Goal: Check status: Check status

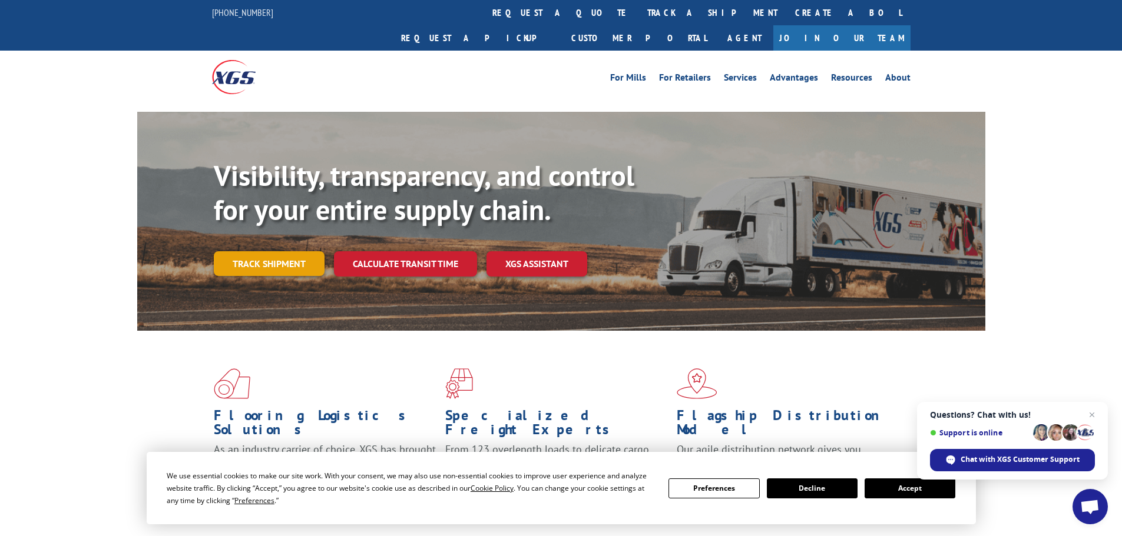
click at [304, 251] on link "Track shipment" at bounding box center [269, 263] width 111 height 25
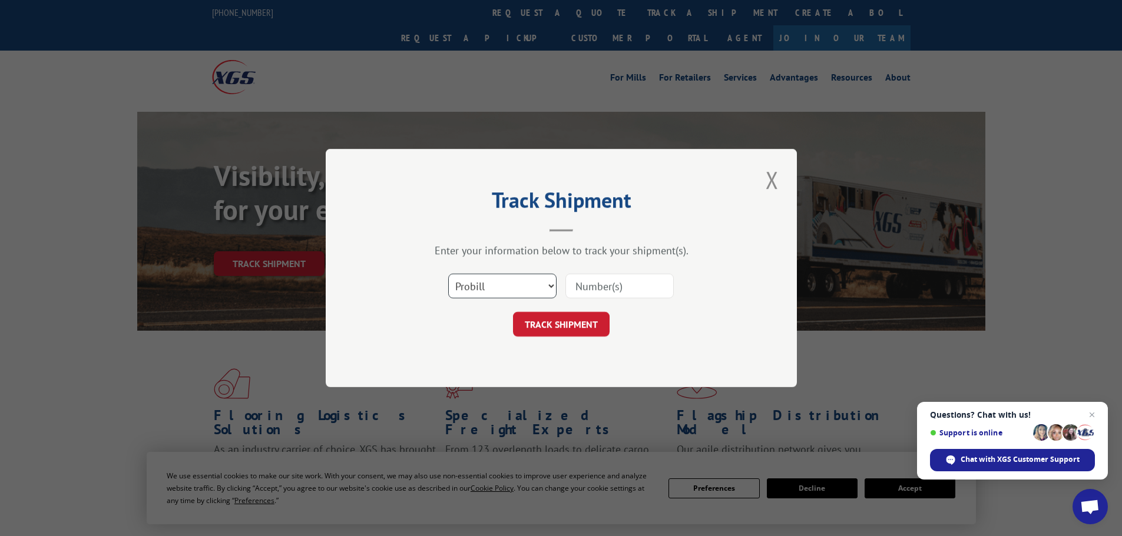
click at [498, 288] on select "Select category... Probill BOL PO" at bounding box center [502, 286] width 108 height 25
select select "bol"
click at [448, 274] on select "Select category... Probill BOL PO" at bounding box center [502, 286] width 108 height 25
click at [591, 288] on input at bounding box center [619, 286] width 108 height 25
paste input "4904881"
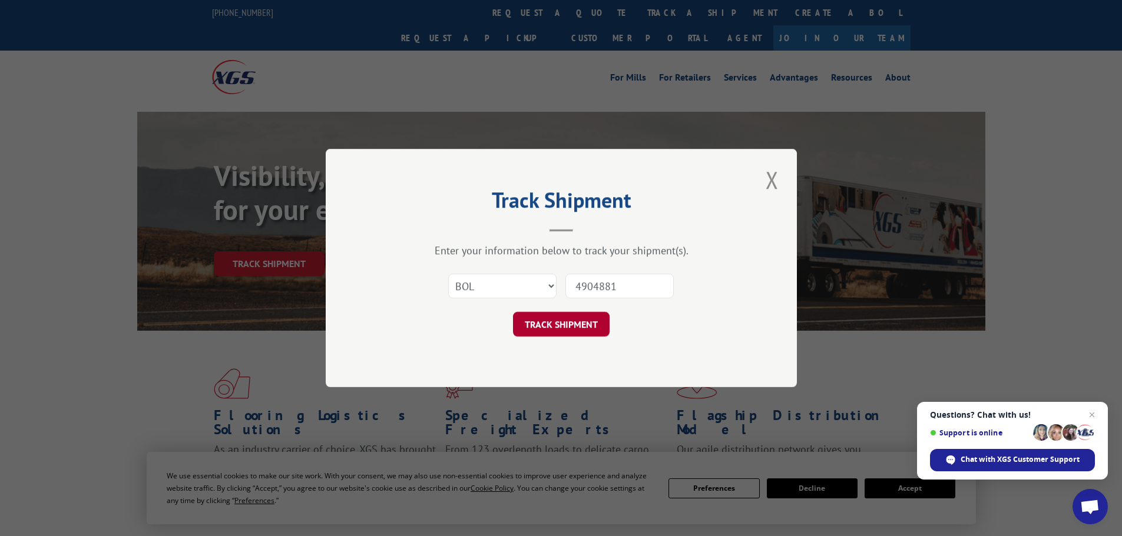
type input "4904881"
click at [586, 322] on button "TRACK SHIPMENT" at bounding box center [561, 324] width 97 height 25
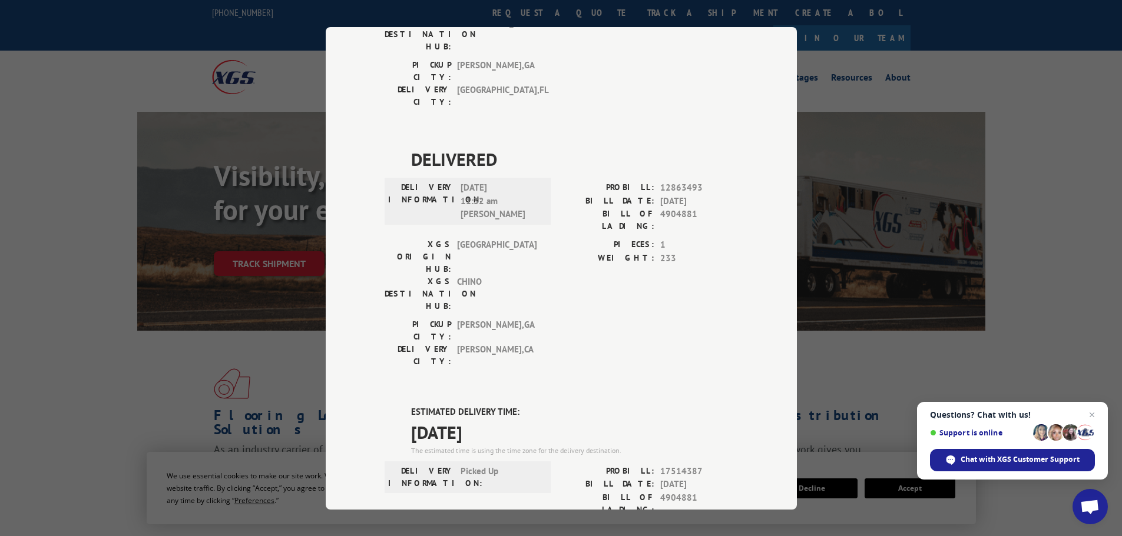
scroll to position [442, 0]
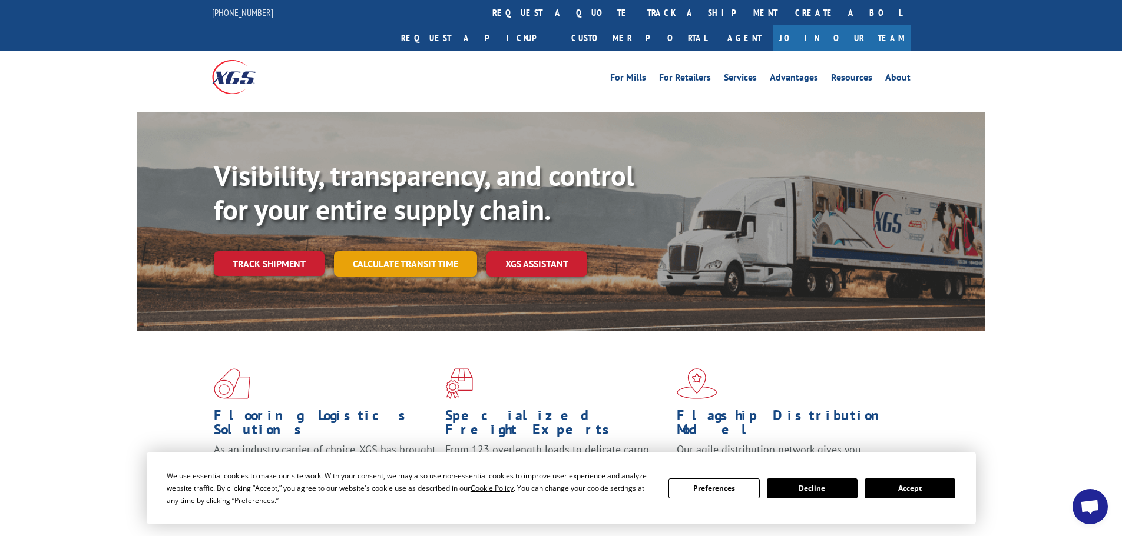
click at [405, 251] on link "Calculate transit time" at bounding box center [405, 263] width 143 height 25
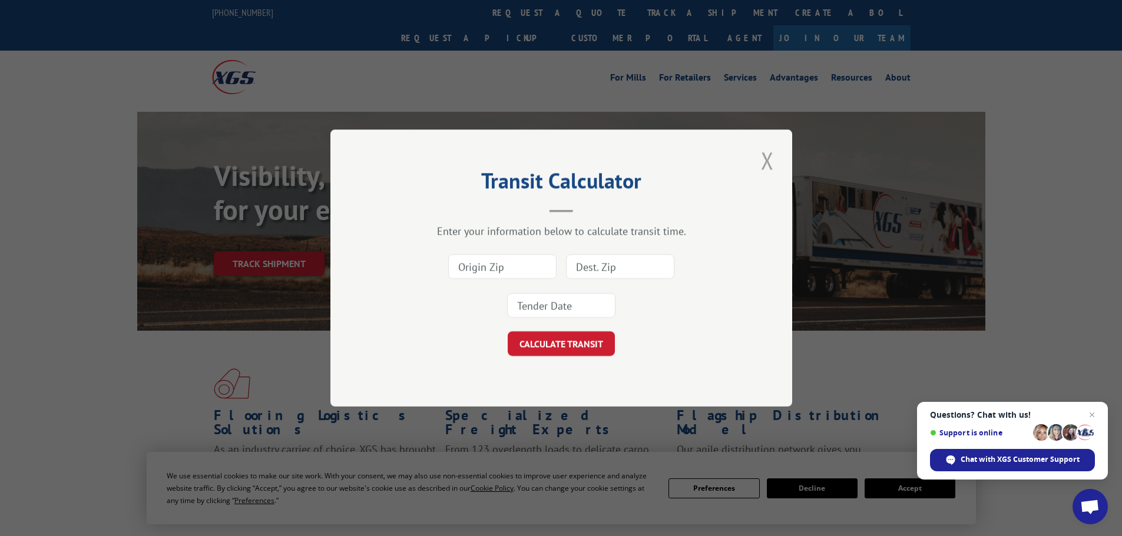
click at [764, 165] on button "Close modal" at bounding box center [767, 160] width 20 height 32
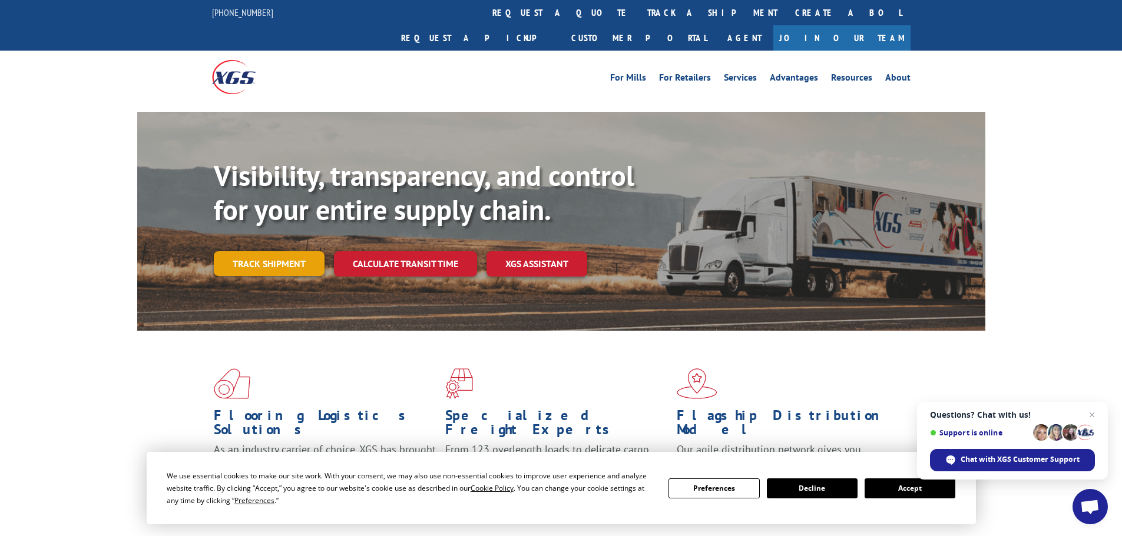
click at [233, 251] on link "Track shipment" at bounding box center [269, 263] width 111 height 25
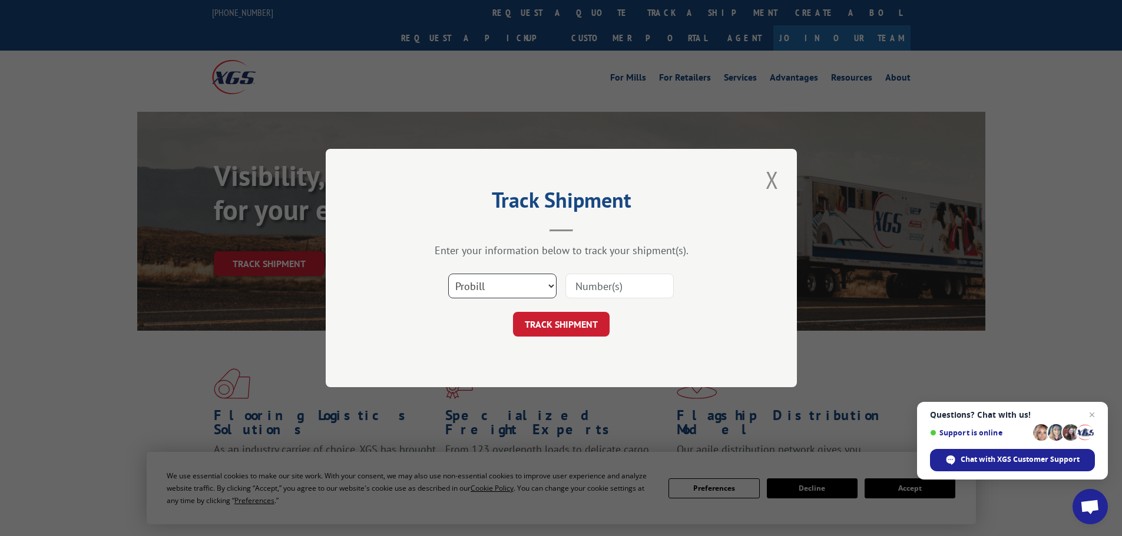
click at [490, 284] on select "Select category... Probill BOL PO" at bounding box center [502, 286] width 108 height 25
select select "bol"
click at [448, 274] on select "Select category... Probill BOL PO" at bounding box center [502, 286] width 108 height 25
click at [583, 286] on input at bounding box center [619, 286] width 108 height 25
paste input "4913931"
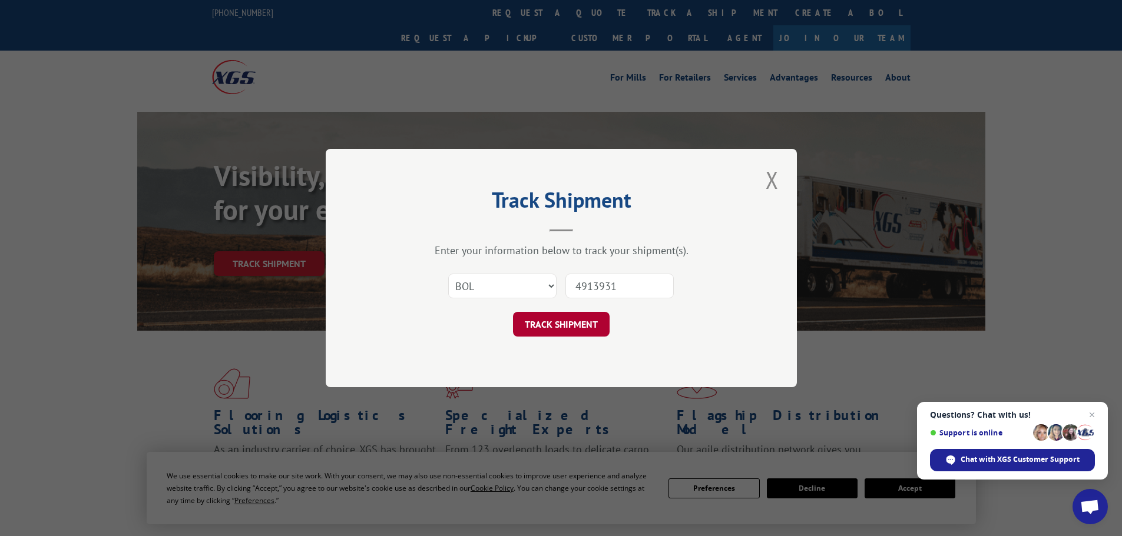
type input "4913931"
click at [584, 326] on button "TRACK SHIPMENT" at bounding box center [561, 324] width 97 height 25
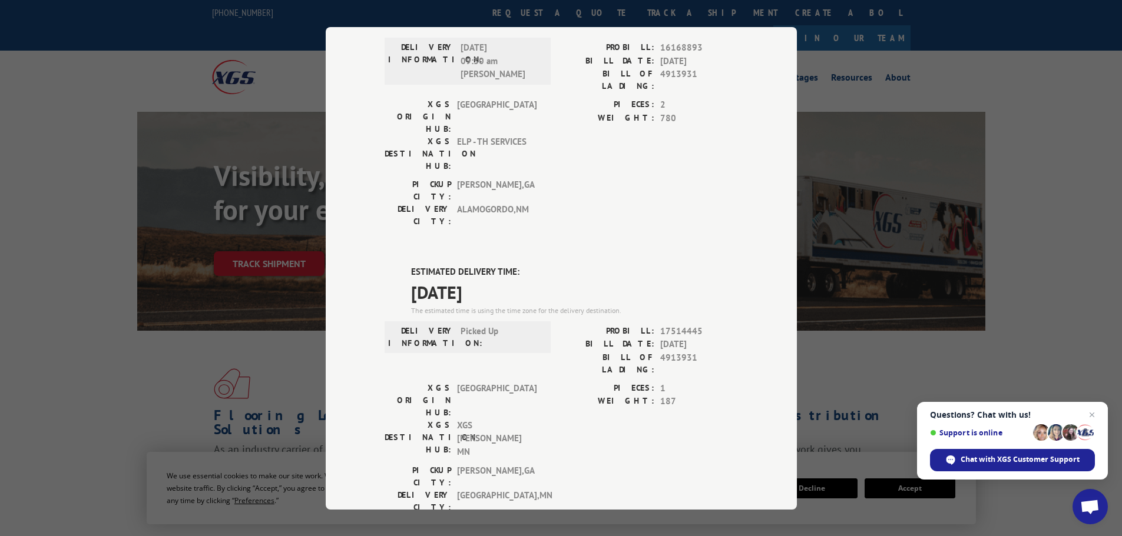
scroll to position [4, 0]
